Goal: Answer question/provide support

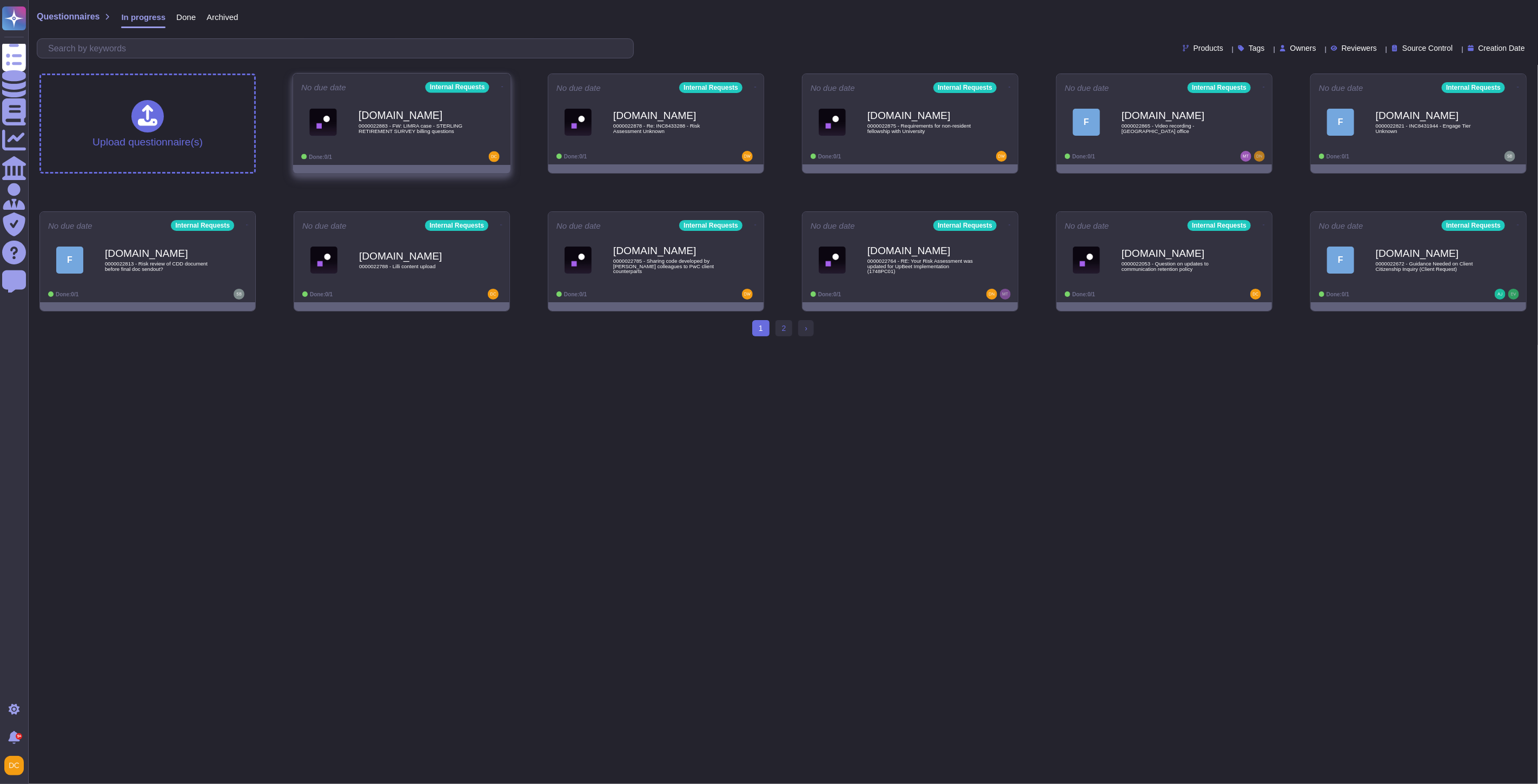
click at [453, 154] on div at bounding box center [468, 156] width 67 height 11
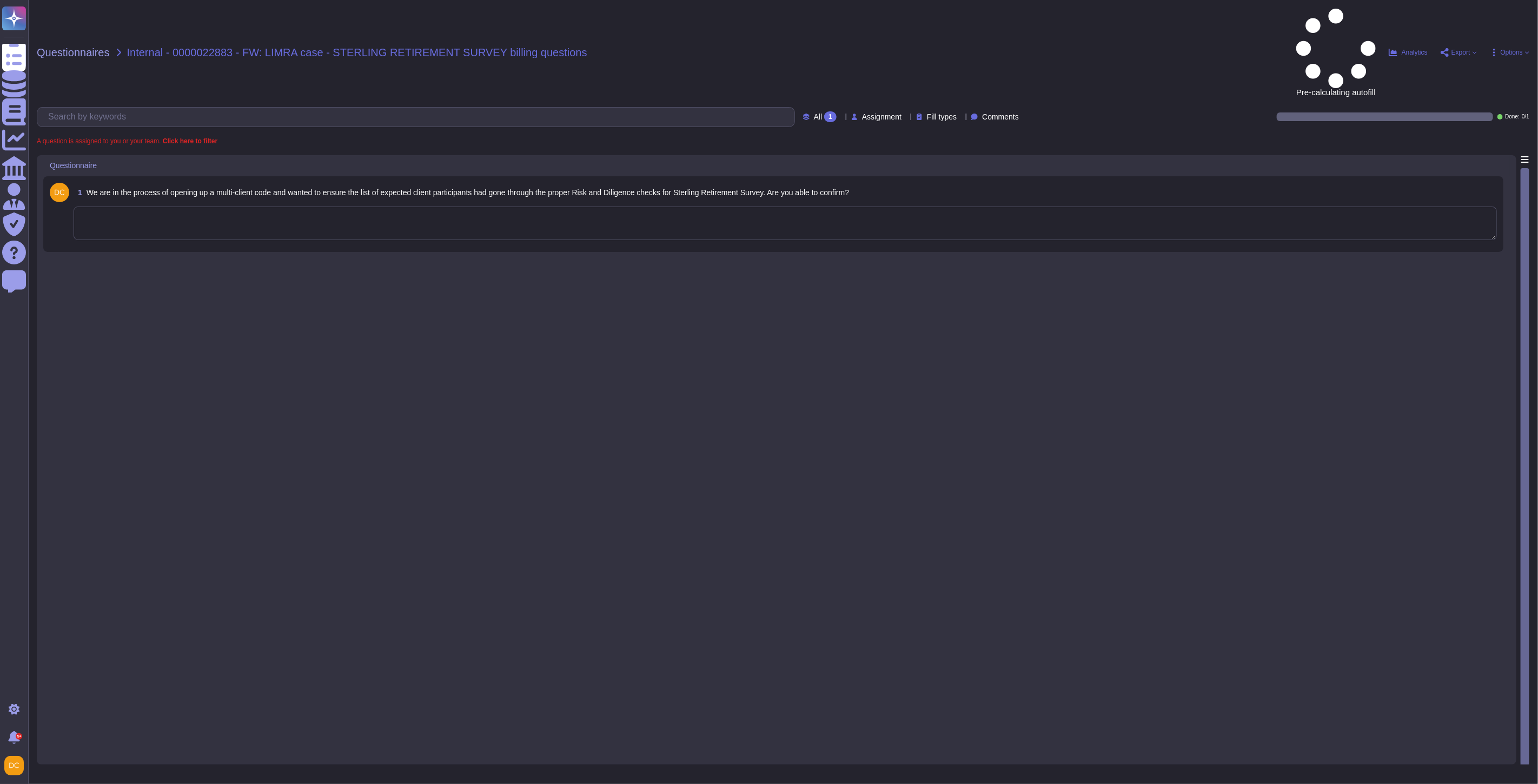
click at [461, 207] on textarea at bounding box center [785, 223] width 1423 height 34
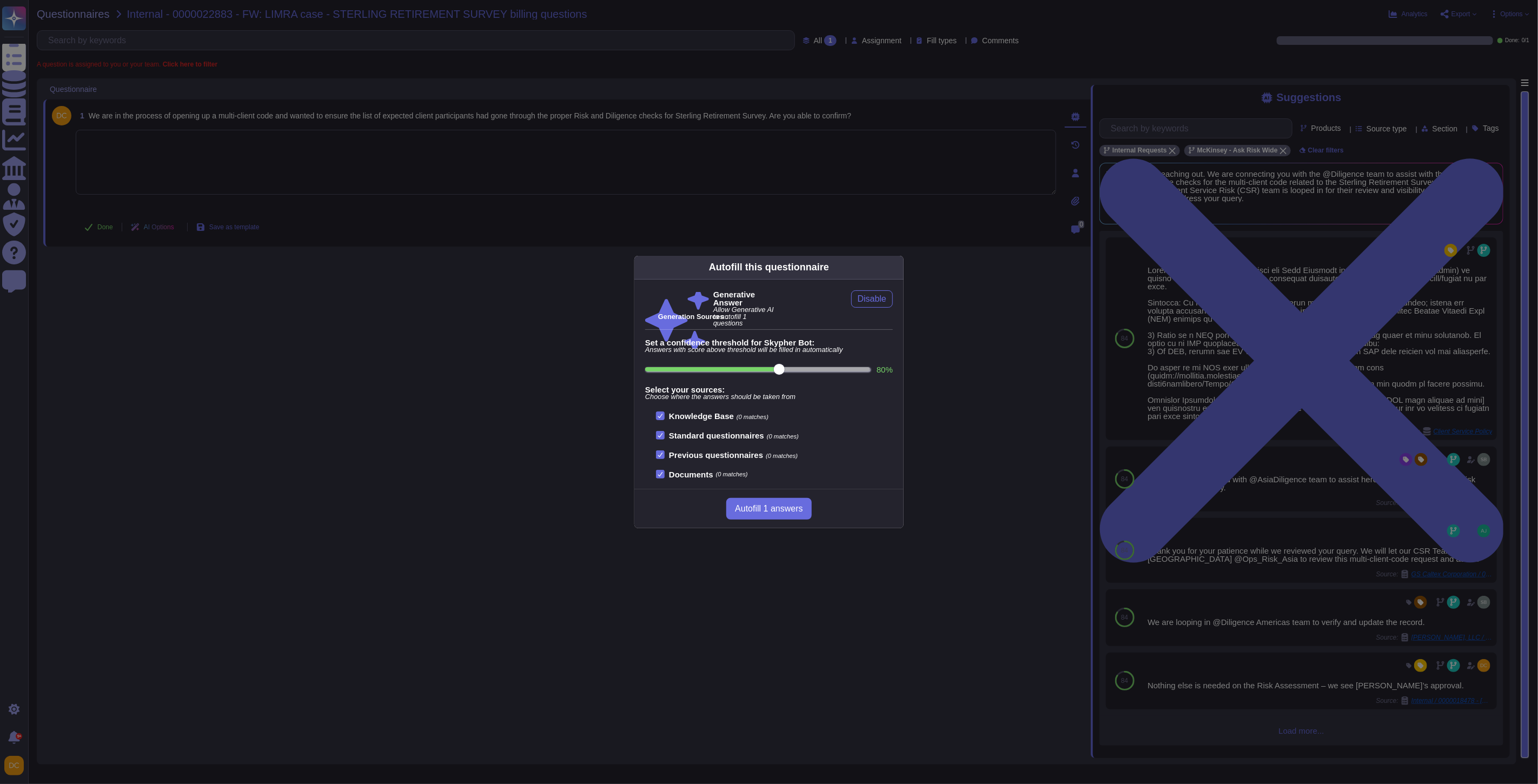
click at [1445, 412] on div "Autofill this questionnaire Generative Answer Allow Generative AI to autofill 1…" at bounding box center [769, 392] width 1538 height 784
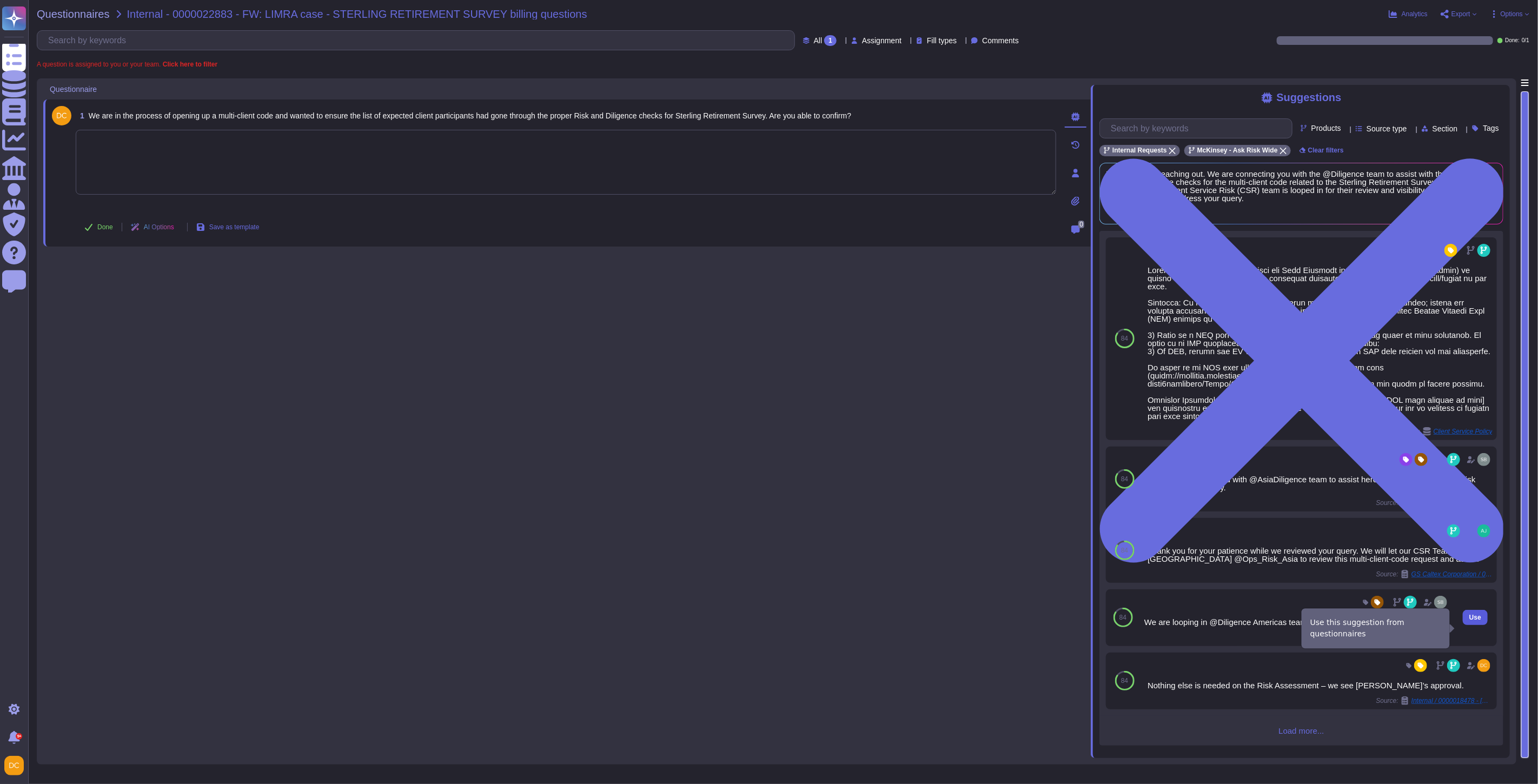
click at [1477, 626] on button "Use" at bounding box center [1476, 618] width 25 height 16
type textarea "We are looping in @Diligence Americas team to verify and update the record."
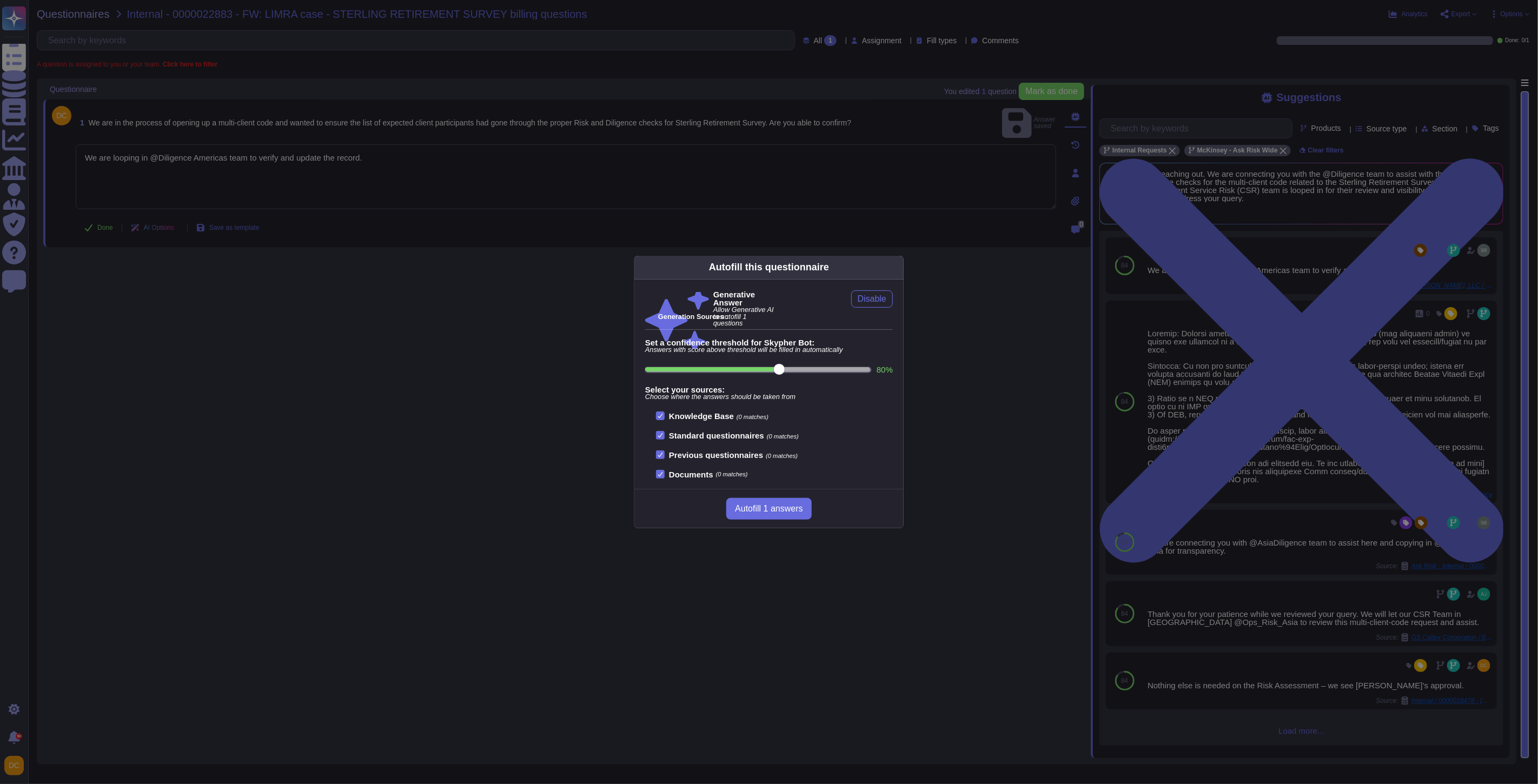
drag, startPoint x: 385, startPoint y: 181, endPoint x: 355, endPoint y: 182, distance: 30.0
click at [384, 181] on div "Autofill this questionnaire Generative Answer Allow Generative AI to autofill 1…" at bounding box center [769, 392] width 1538 height 784
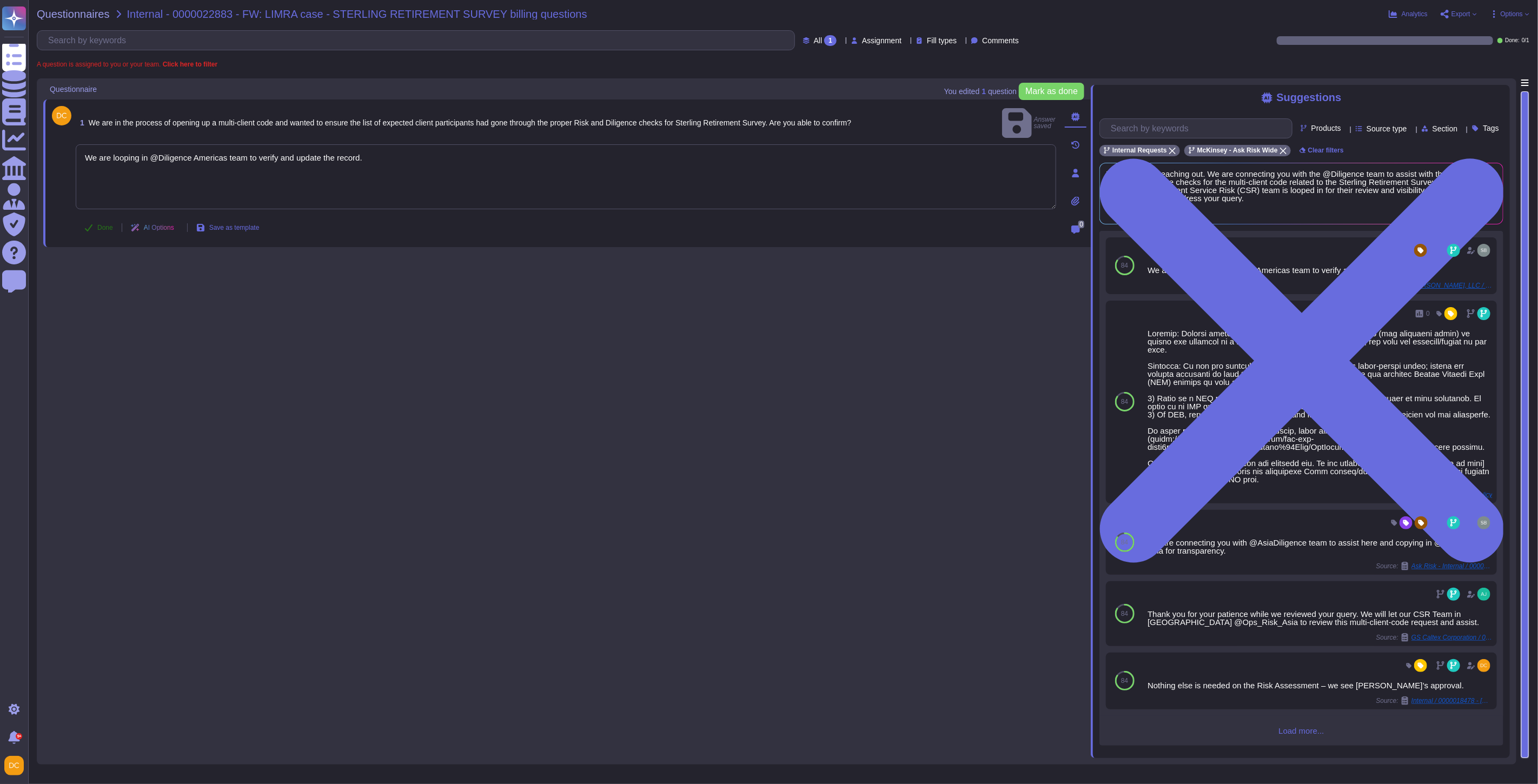
click at [101, 224] on span "Done" at bounding box center [105, 227] width 16 height 7
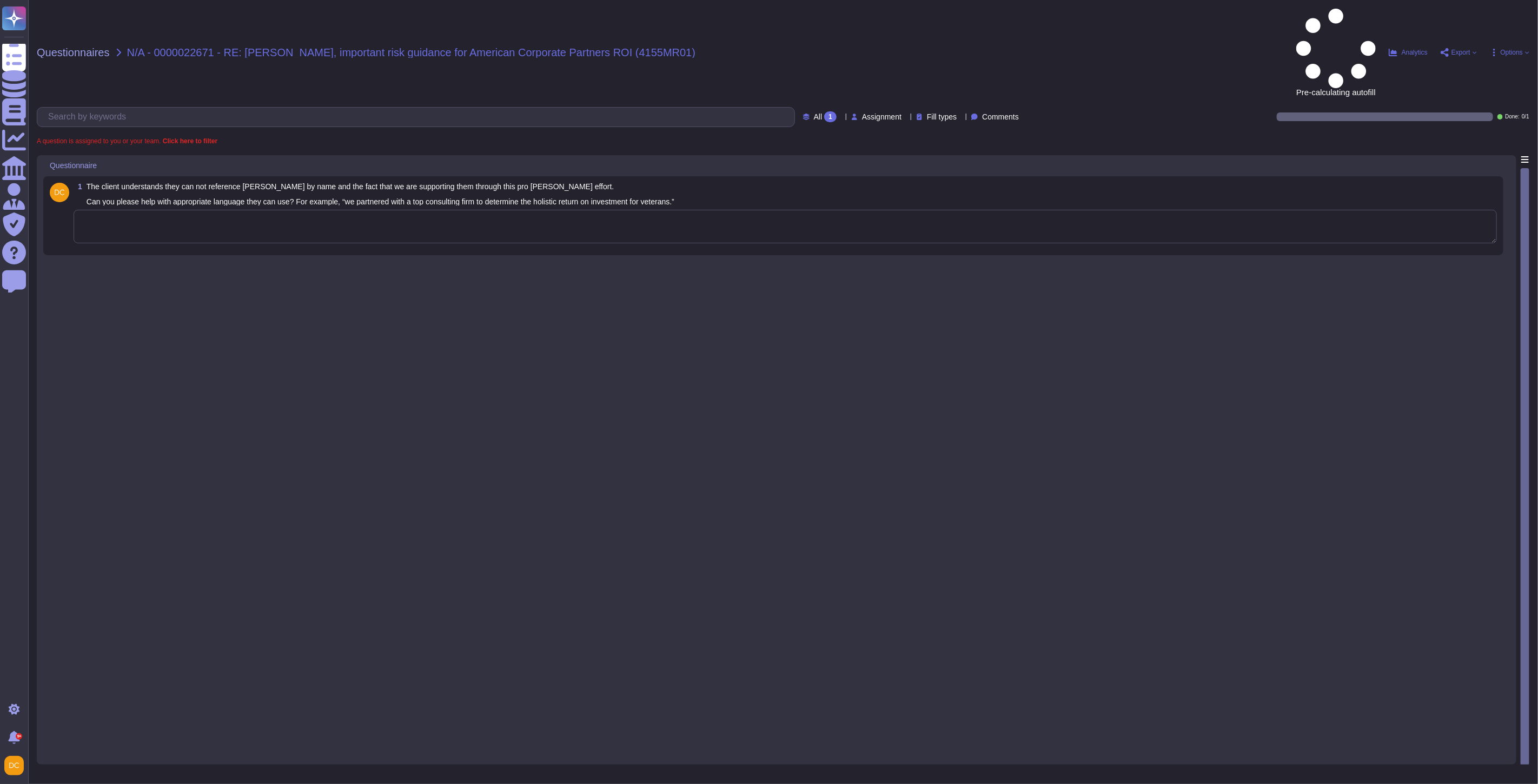
click at [220, 210] on textarea at bounding box center [785, 226] width 1423 height 34
paste textarea "Thanks for your patience. I’m looping in @[PERSON_NAME] and @[PERSON_NAME] from…"
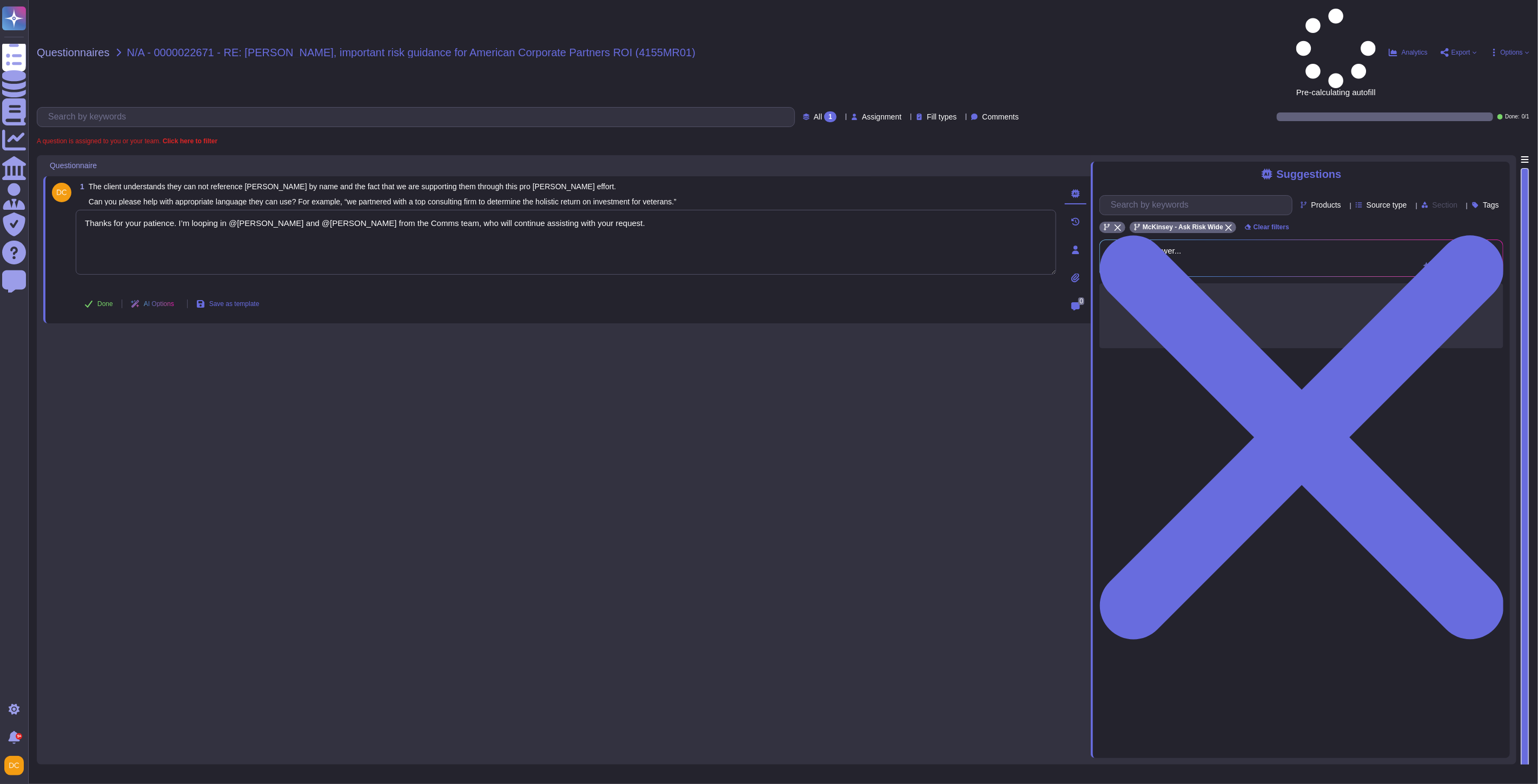
click at [112, 301] on span "Done" at bounding box center [105, 304] width 16 height 7
click at [98, 222] on div "1 The client understands they can not reference [PERSON_NAME] by name and the f…" at bounding box center [567, 250] width 1047 height 147
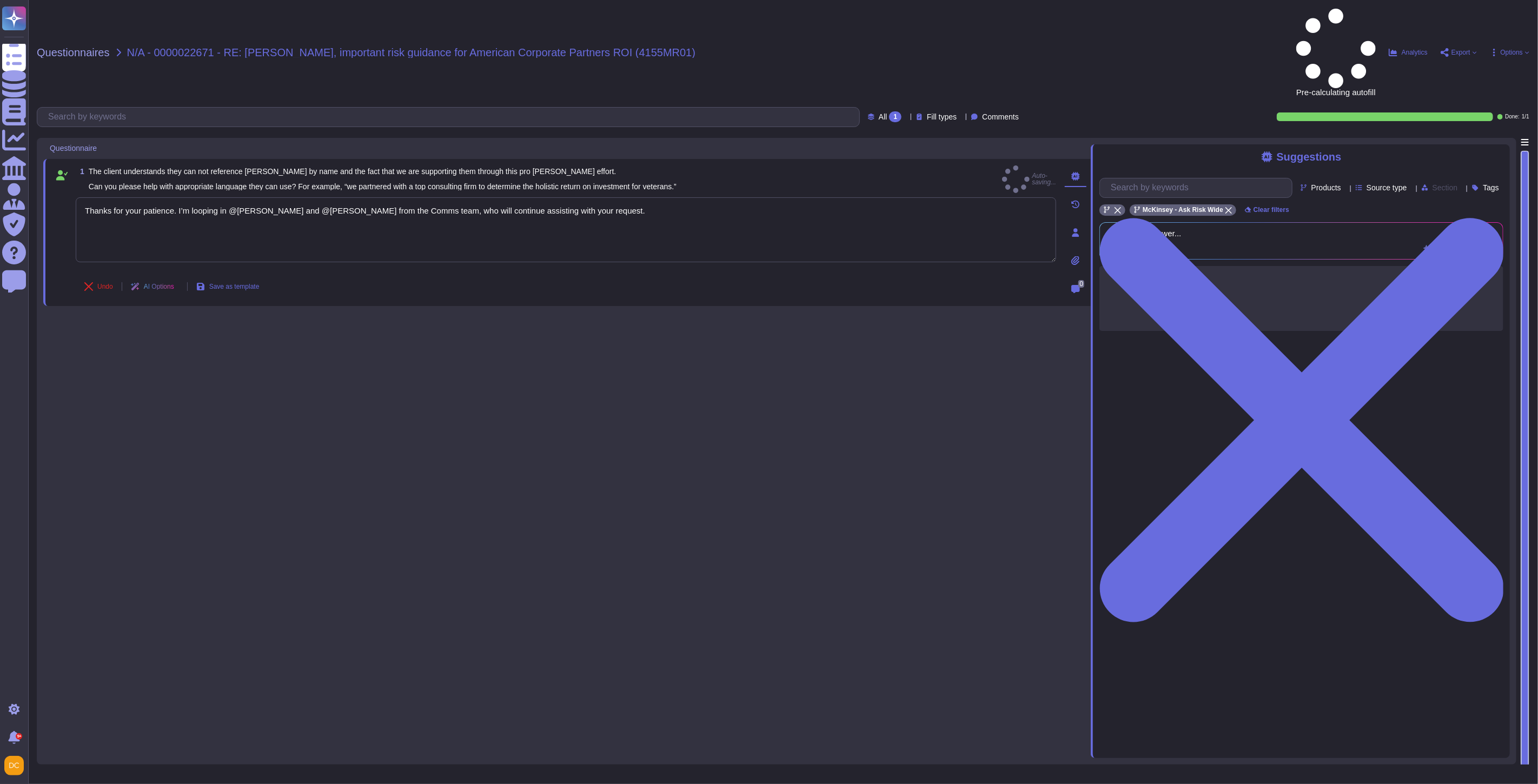
click at [575, 252] on div "1 The client understands they can not reference [PERSON_NAME] by name and the f…" at bounding box center [567, 448] width 1047 height 621
type textarea "Thanks for your patience. I’m looping in @[PERSON_NAME] and @[PERSON_NAME] from…"
